Goal: Task Accomplishment & Management: Manage account settings

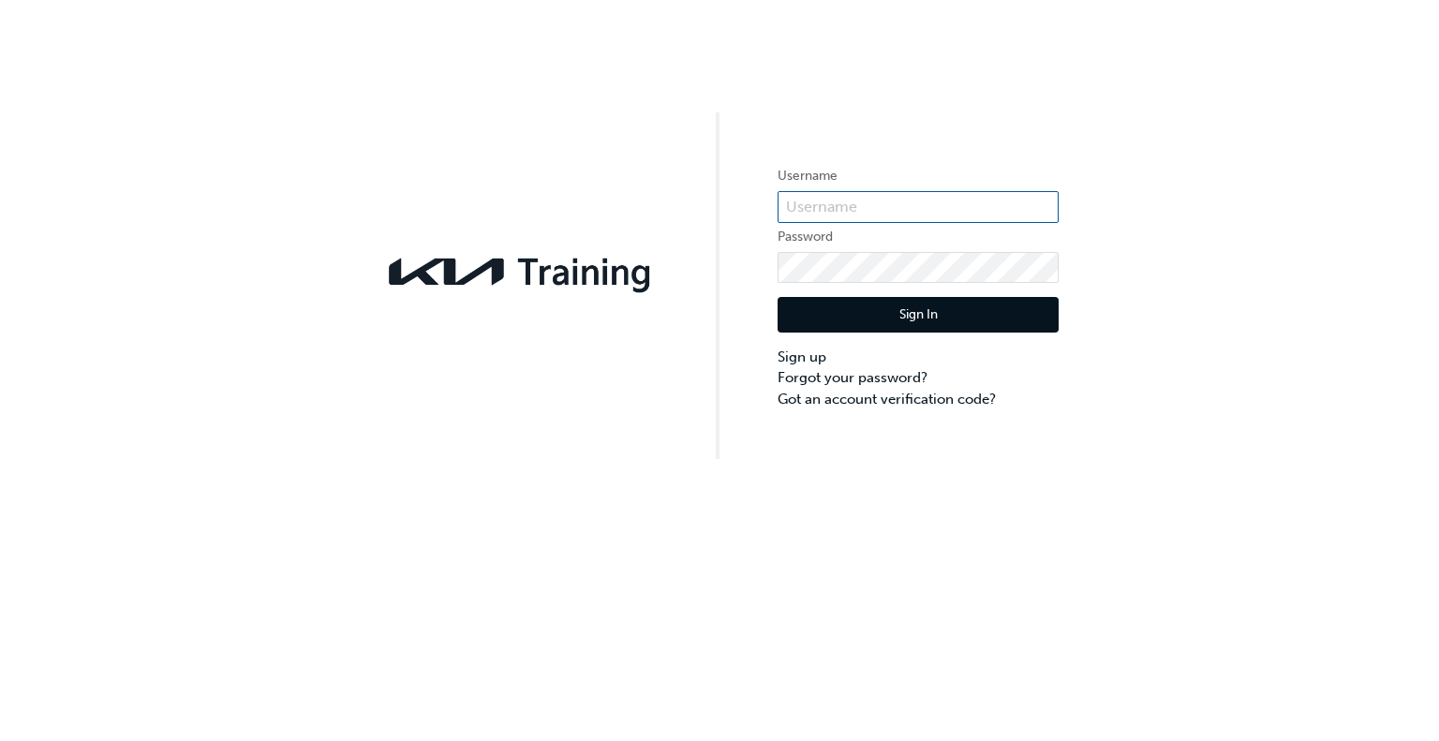
type input "KAU85275E0"
click at [949, 317] on button "Sign In" at bounding box center [917, 315] width 281 height 36
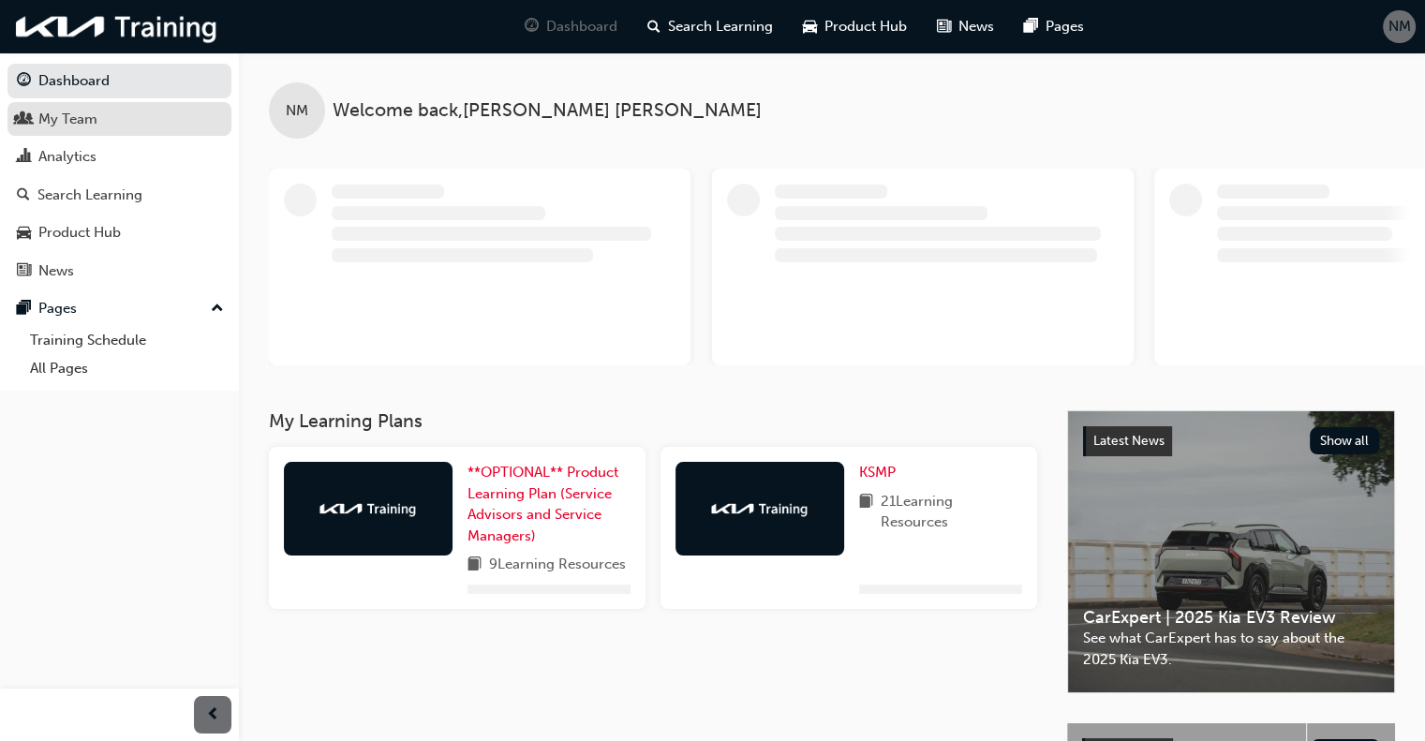
click at [92, 109] on div "My Team" at bounding box center [67, 120] width 59 height 22
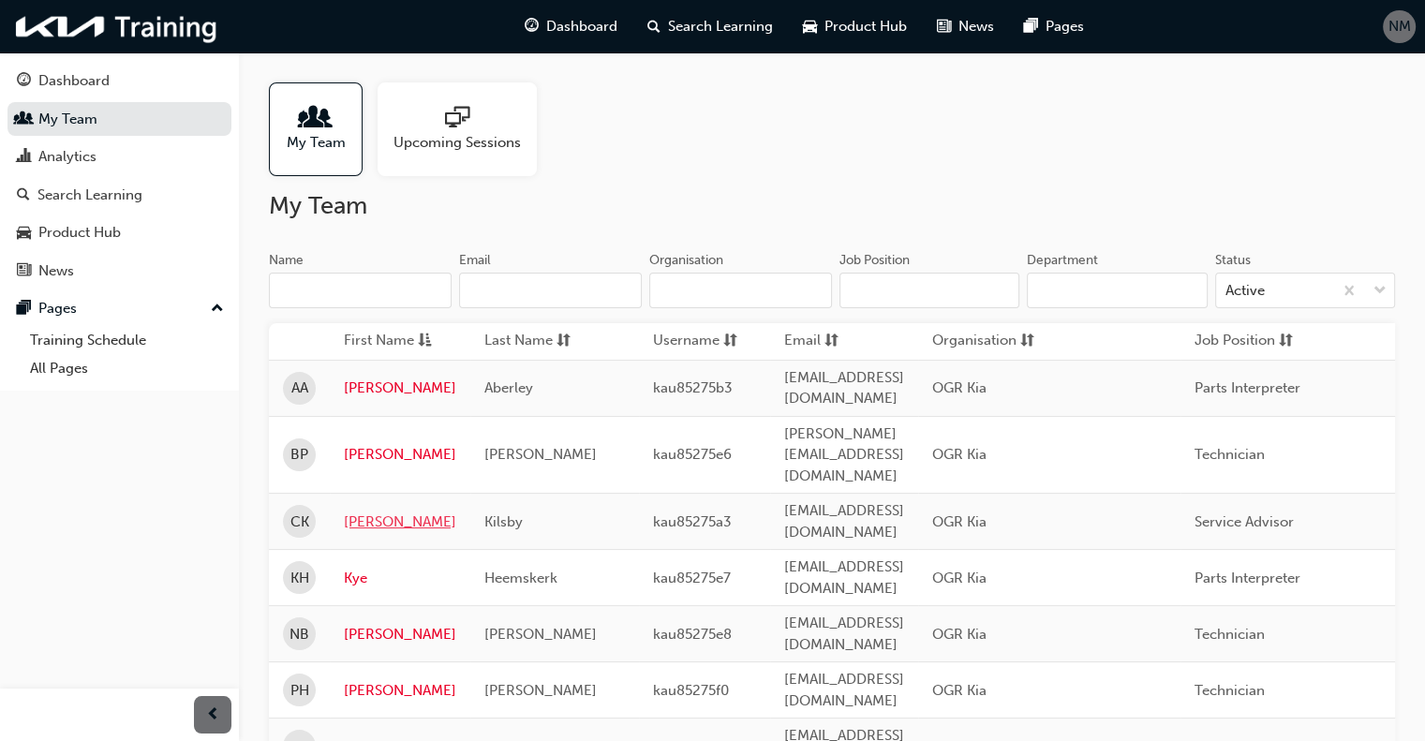
click at [377, 511] on link "[PERSON_NAME]" at bounding box center [400, 522] width 112 height 22
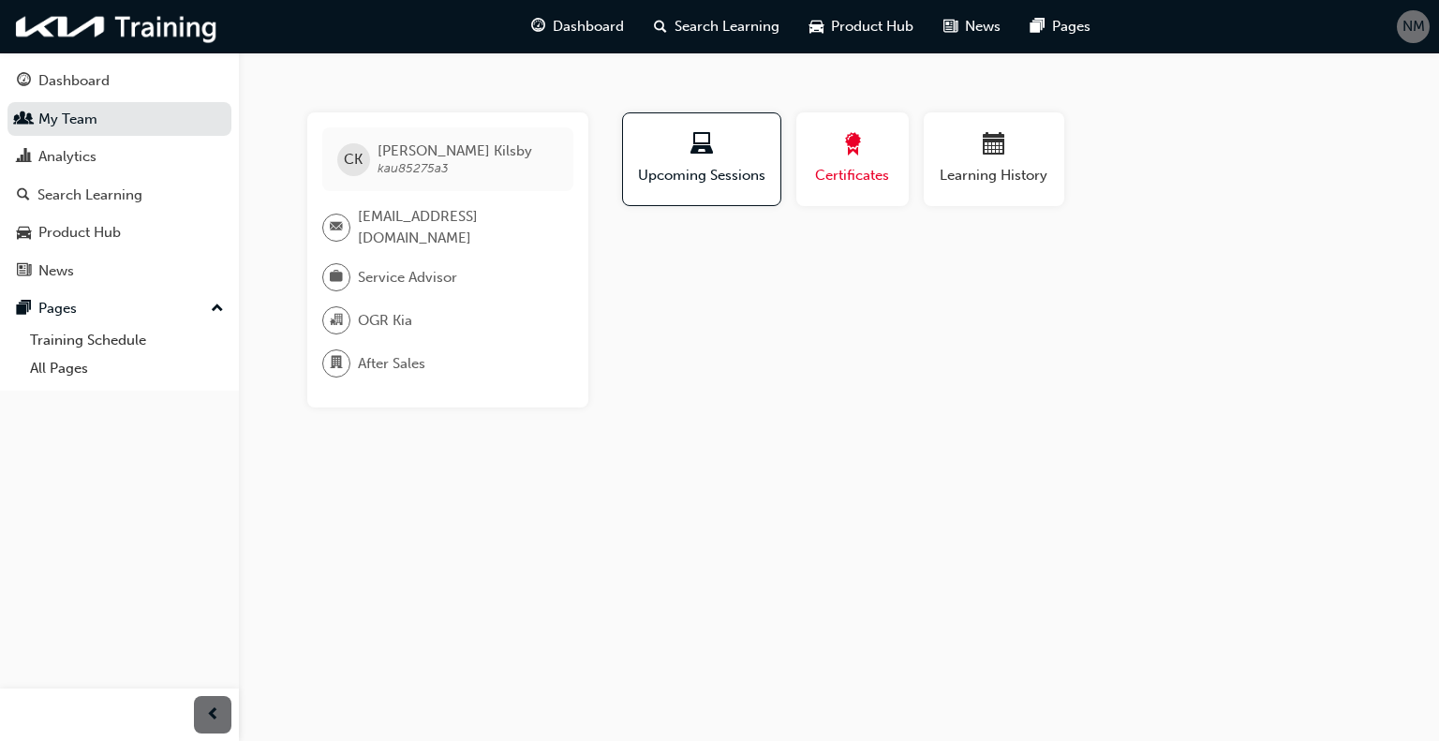
click at [819, 175] on span "Certificates" at bounding box center [852, 176] width 84 height 22
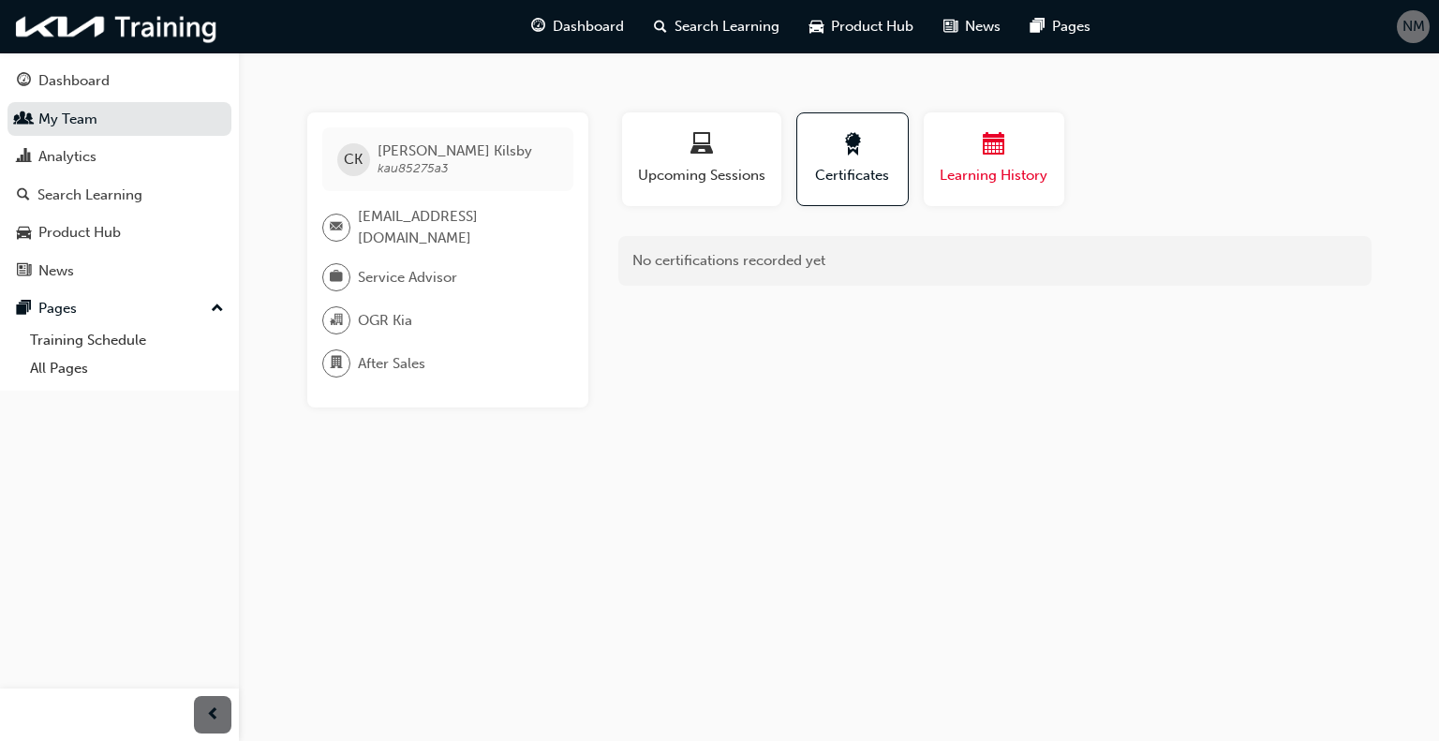
click at [1013, 157] on div "button" at bounding box center [994, 147] width 112 height 29
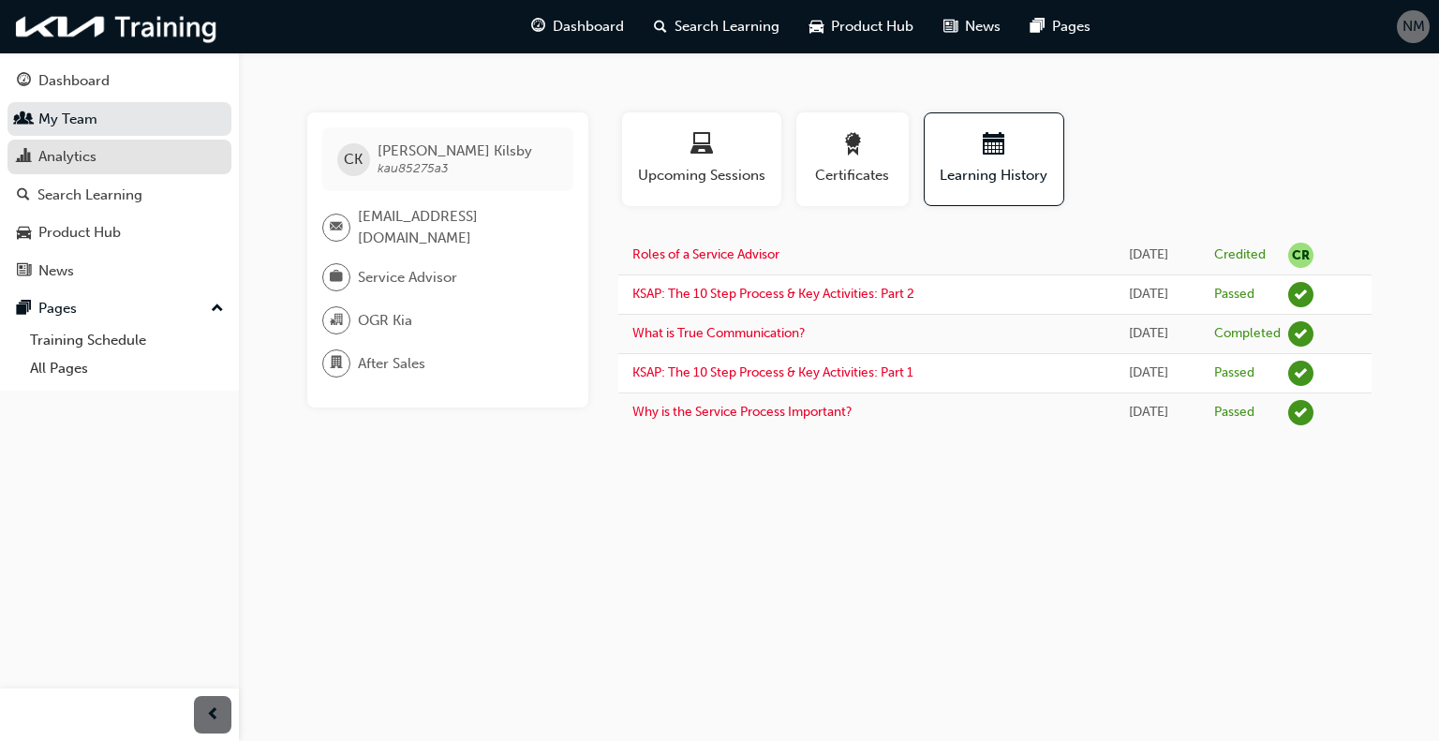
click at [80, 152] on div "Analytics" at bounding box center [67, 157] width 58 height 22
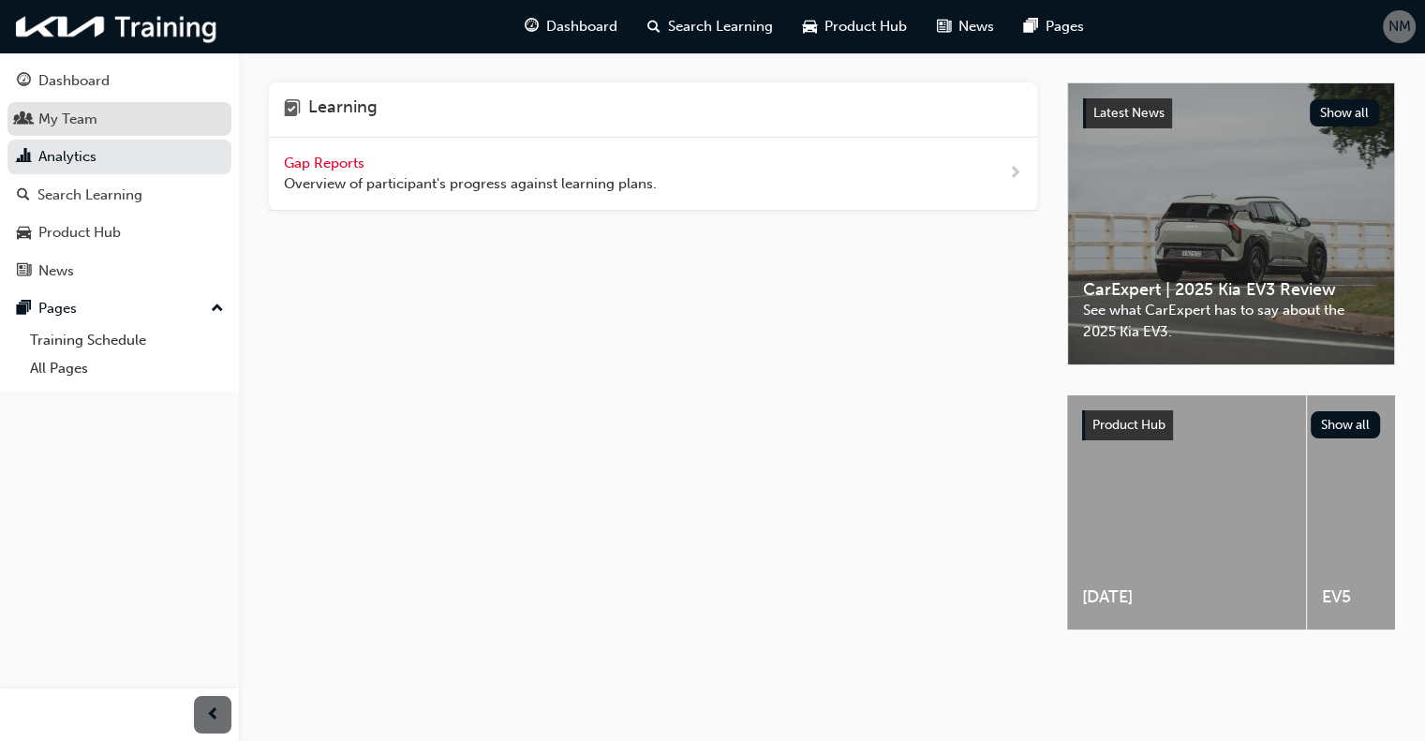
click at [75, 120] on div "My Team" at bounding box center [67, 120] width 59 height 22
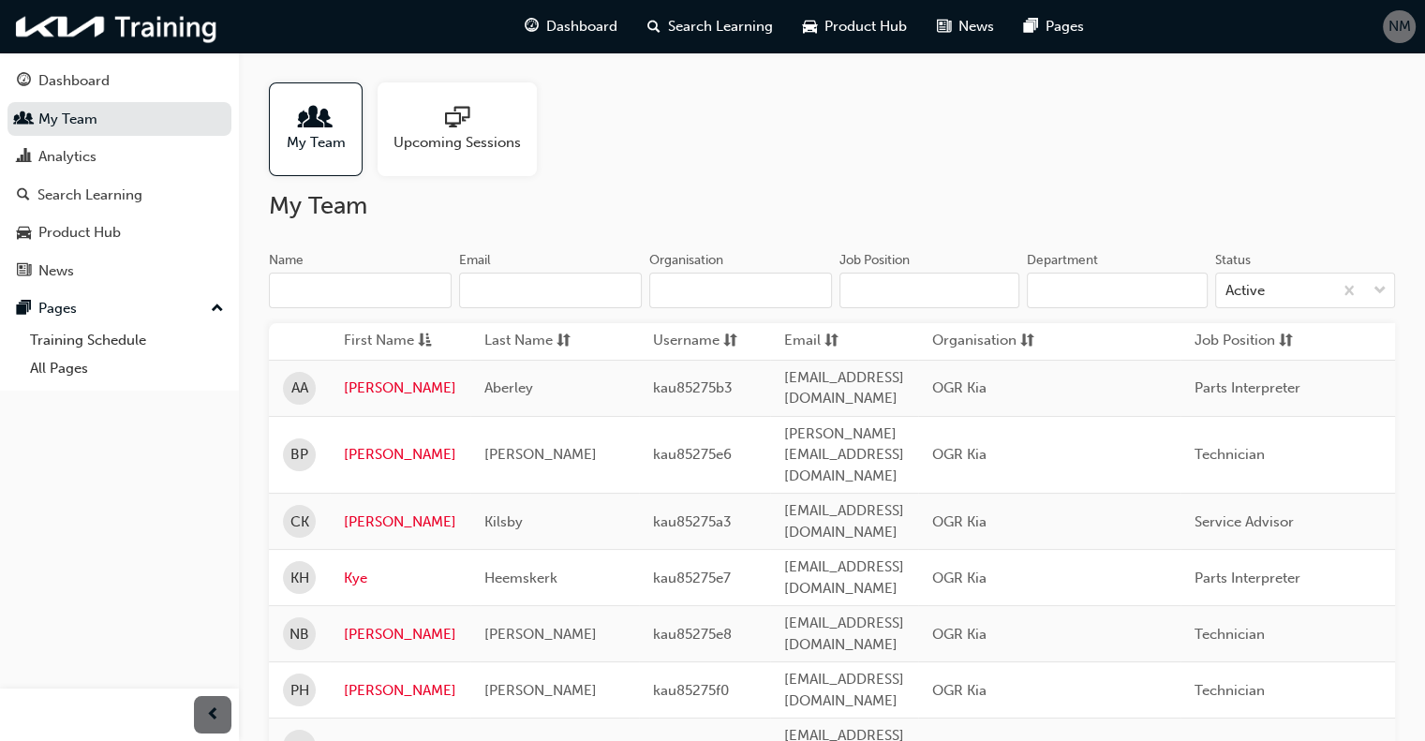
click at [335, 606] on td "[PERSON_NAME]" at bounding box center [400, 634] width 140 height 56
click at [359, 624] on link "[PERSON_NAME]" at bounding box center [400, 635] width 112 height 22
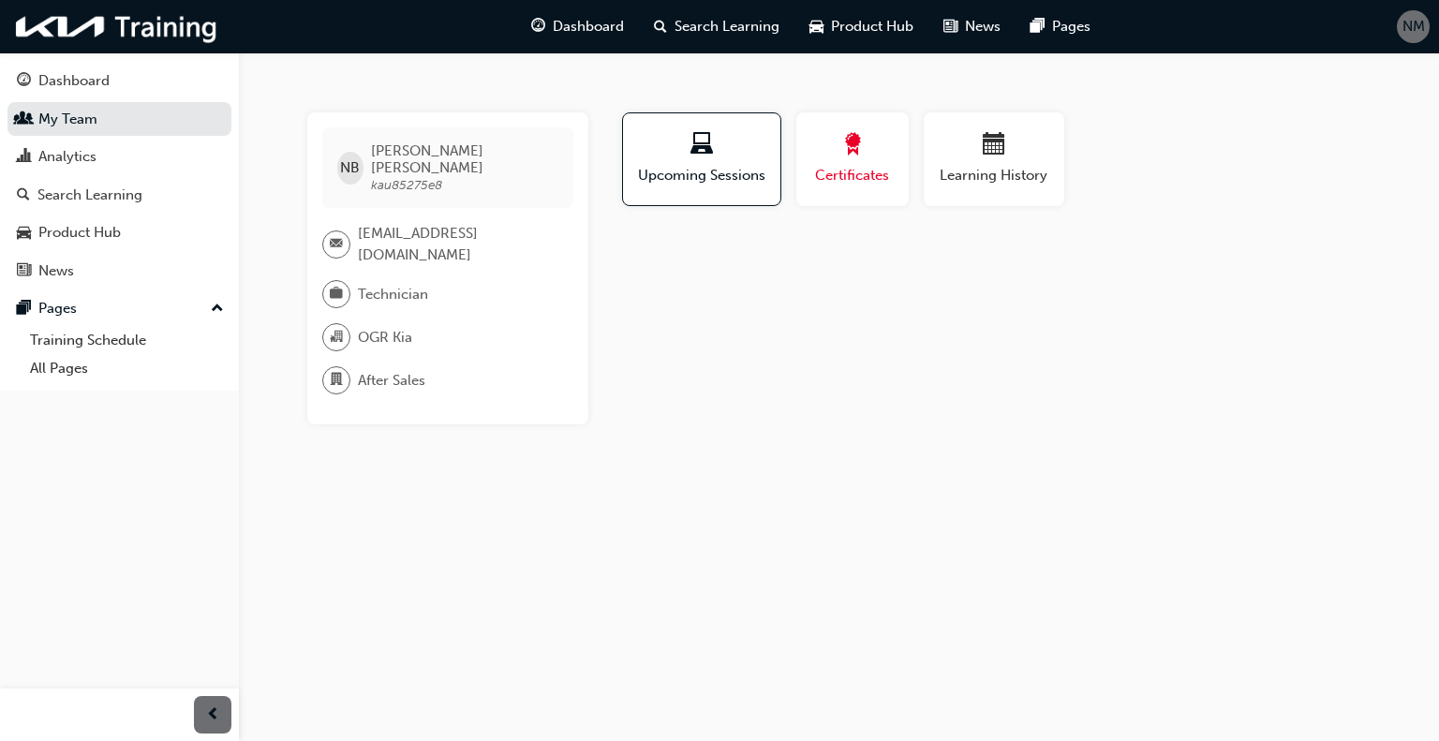
click at [879, 156] on div "button" at bounding box center [852, 147] width 84 height 29
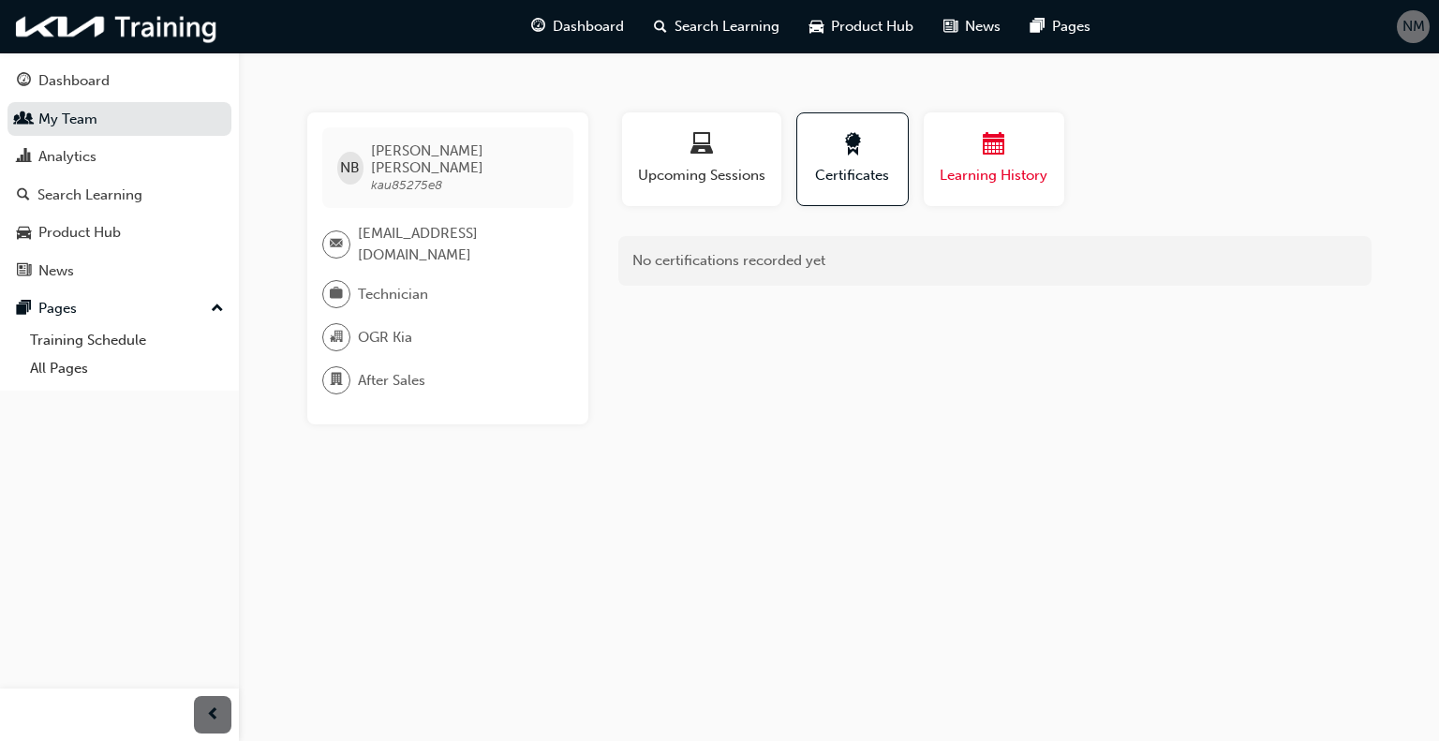
click at [961, 155] on div "button" at bounding box center [994, 147] width 112 height 29
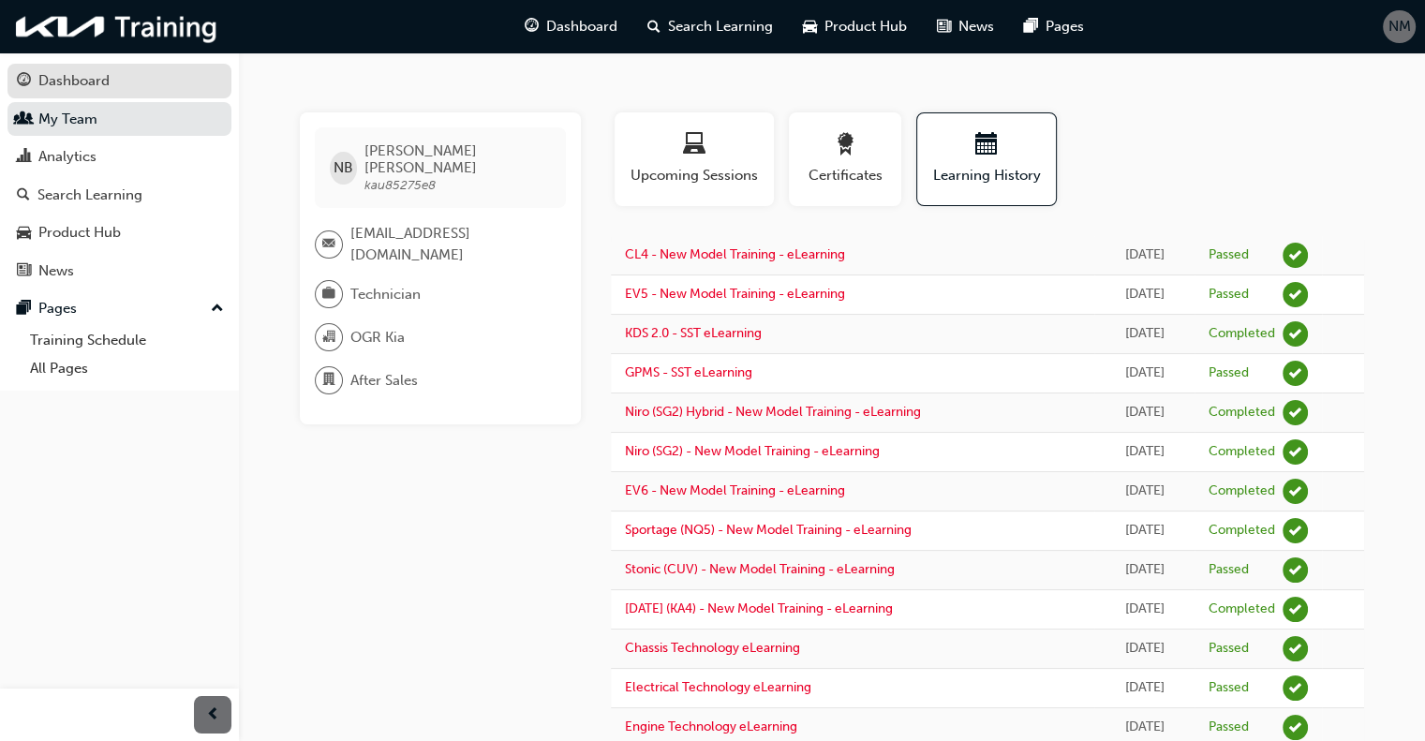
click at [41, 74] on div "Dashboard" at bounding box center [73, 81] width 71 height 22
